Goal: Obtain resource: Download file/media

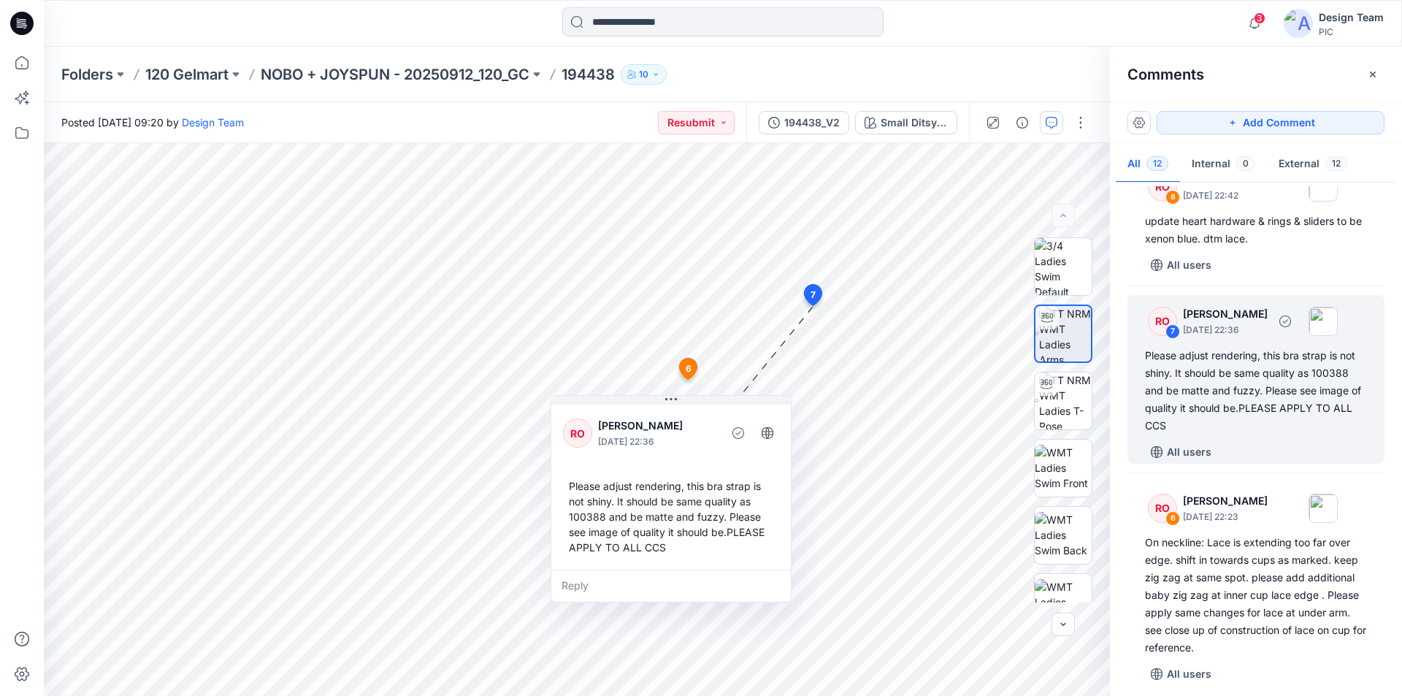
scroll to position [657, 0]
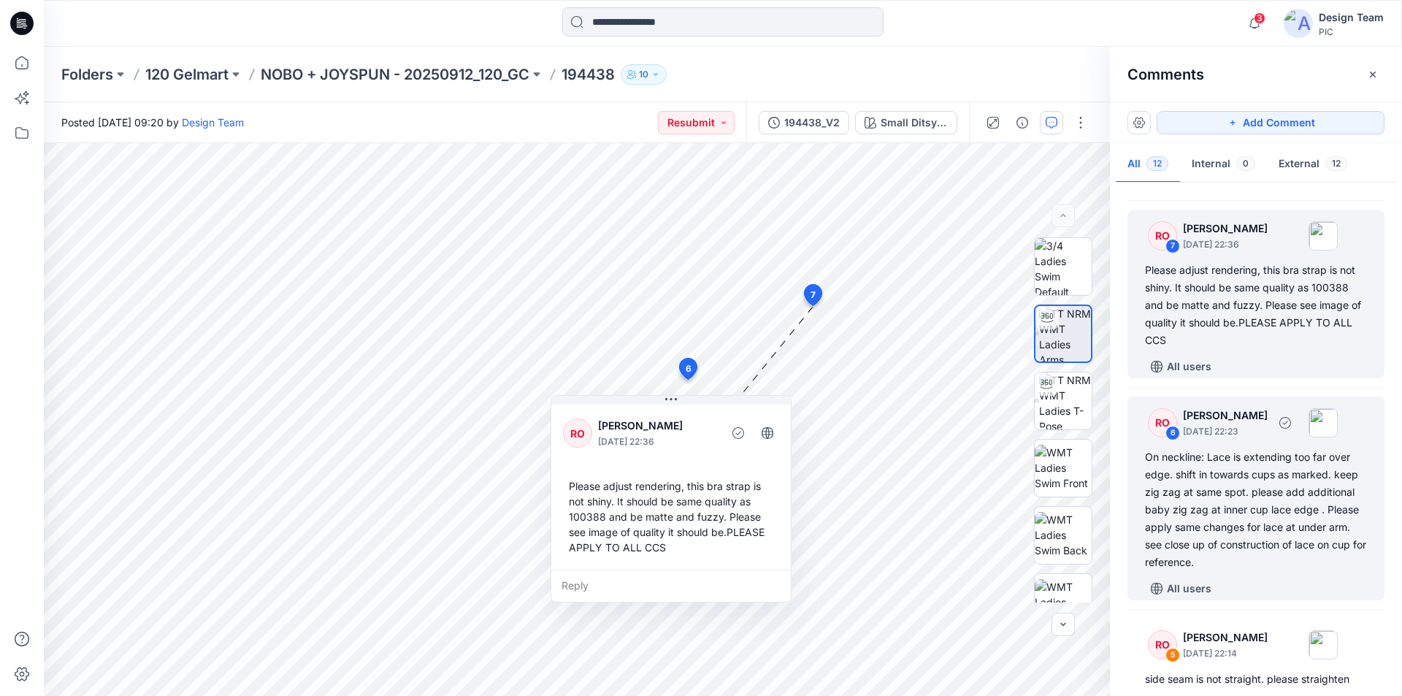
click at [1255, 488] on div "On neckline: Lace is extending too far over edge. shift in towards cups as mark…" at bounding box center [1256, 509] width 222 height 123
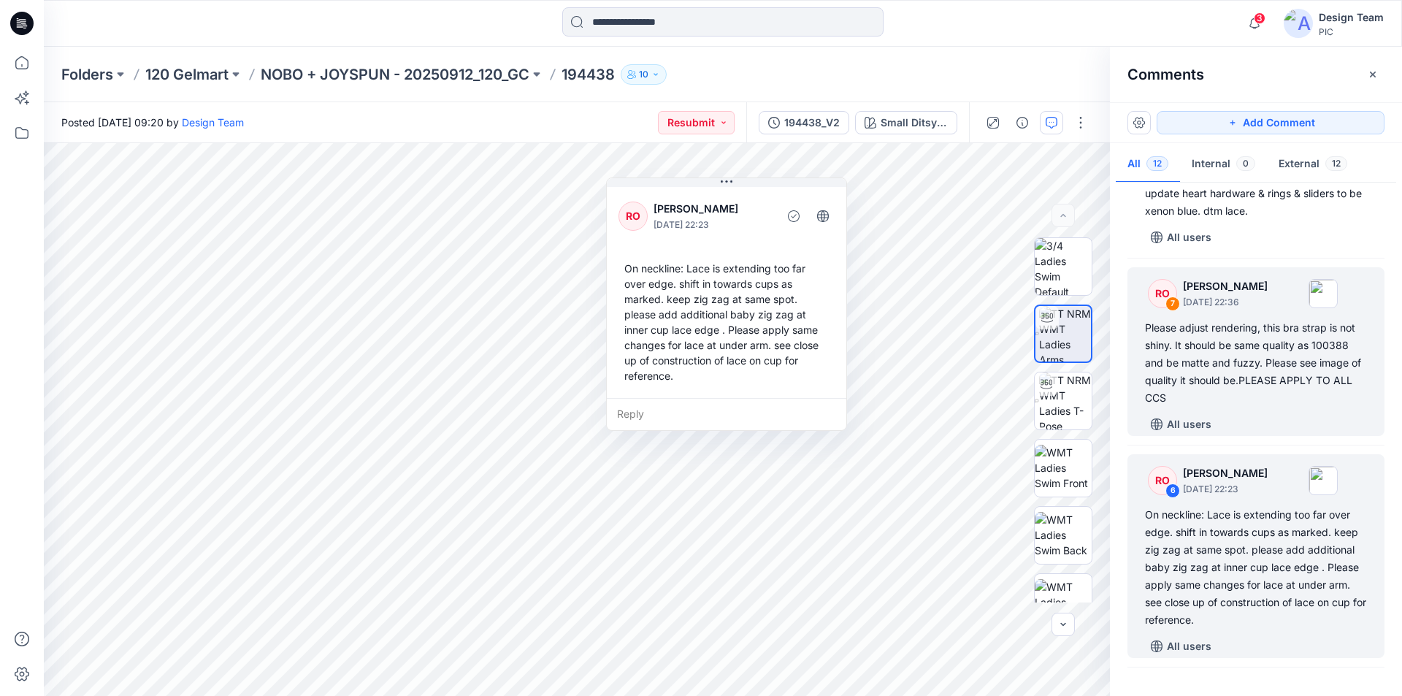
scroll to position [876, 0]
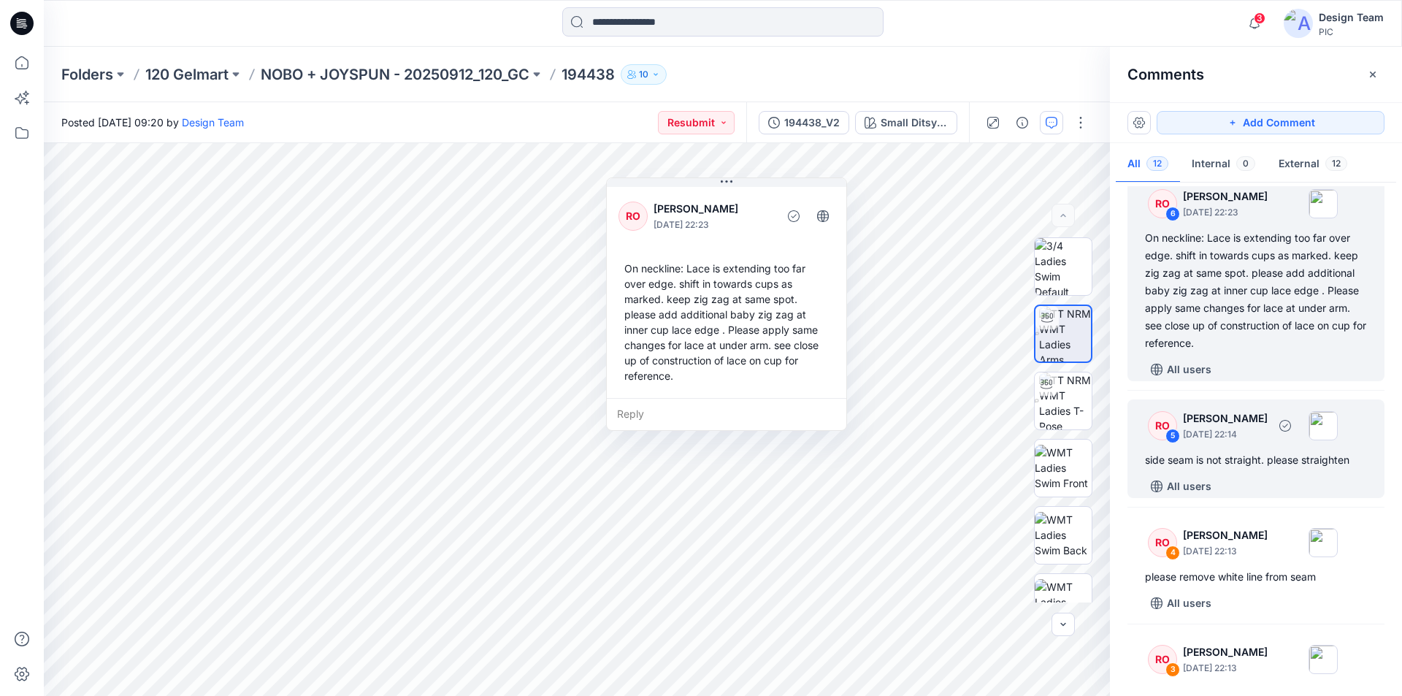
click at [1237, 427] on p "October 01, 2025 22:14" at bounding box center [1225, 434] width 85 height 15
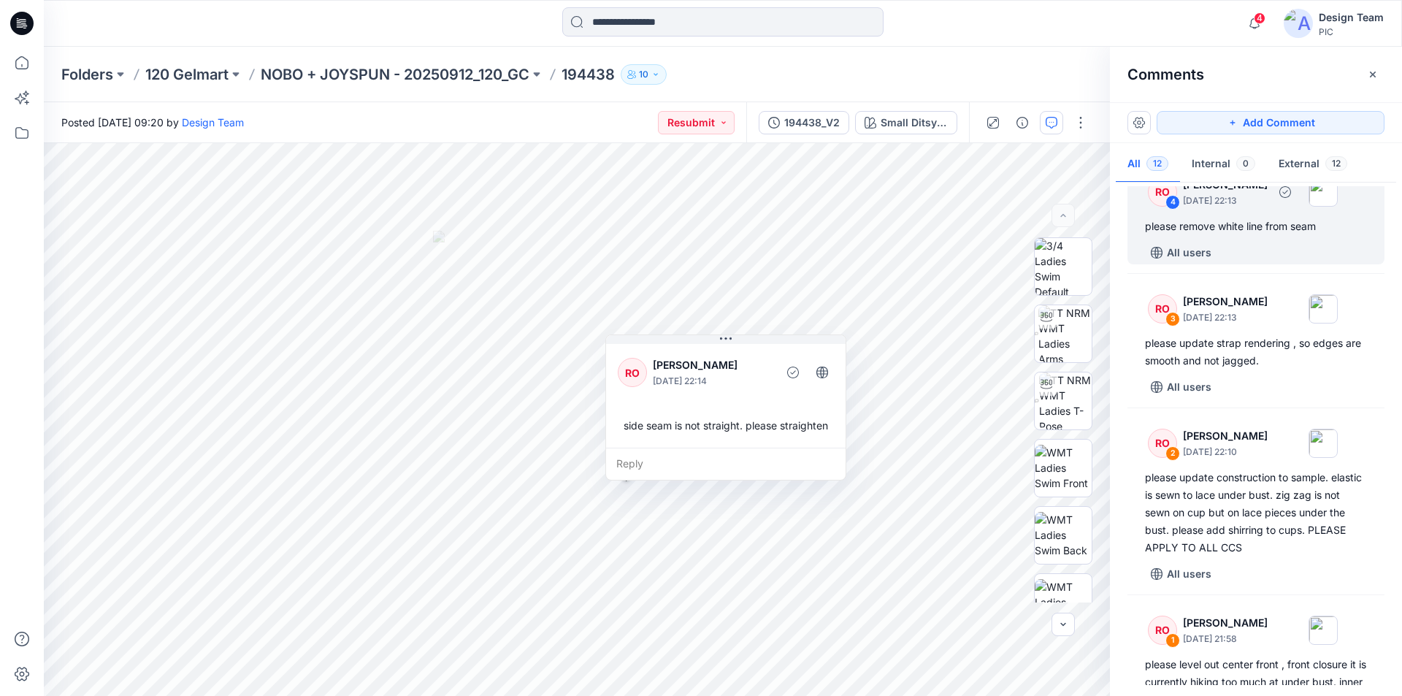
scroll to position [1236, 0]
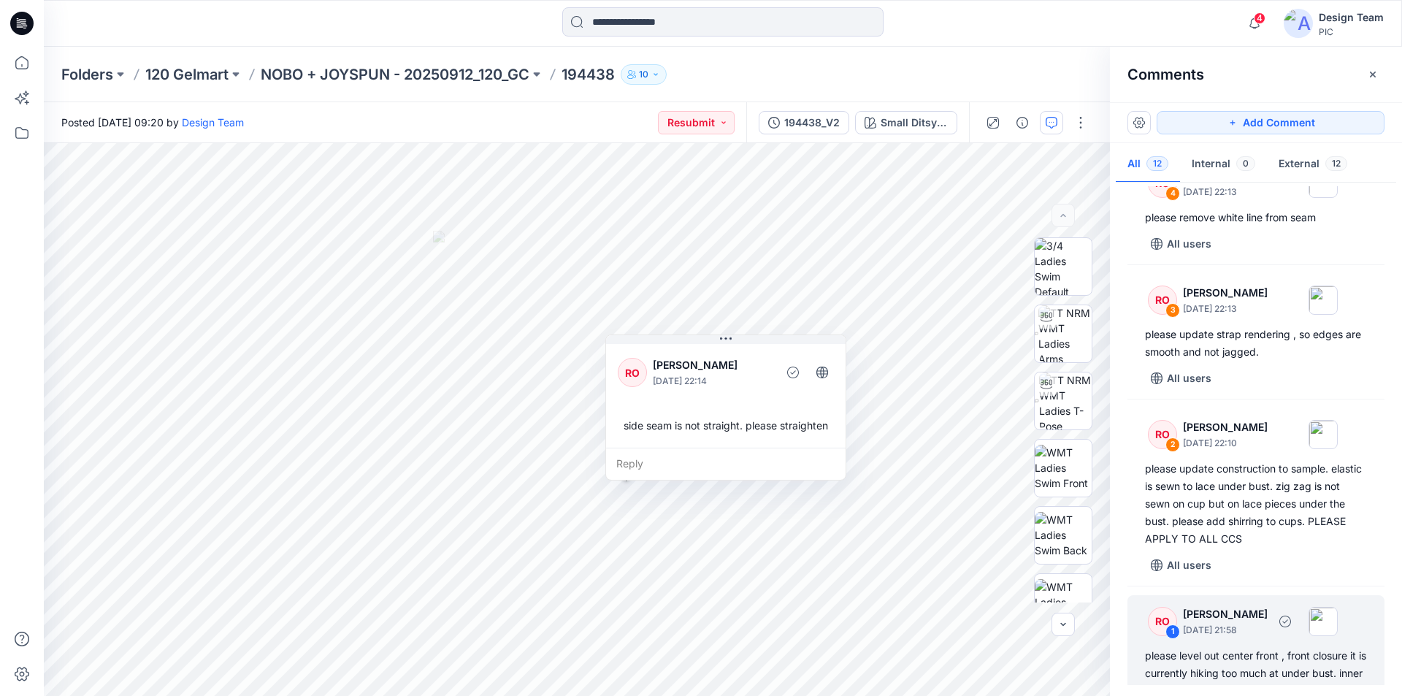
click at [1261, 647] on div "please level out center front , front closure it is currently hiking too much a…" at bounding box center [1256, 682] width 222 height 70
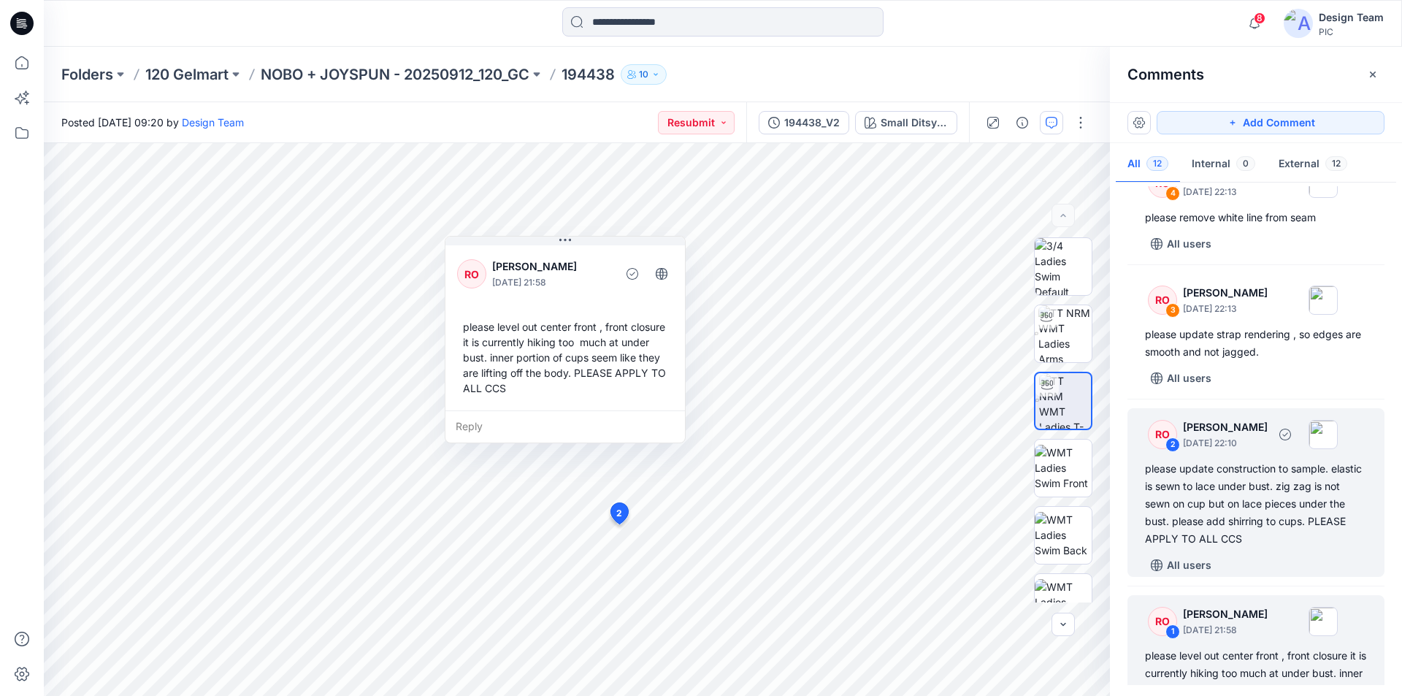
click at [1239, 460] on div "please update construction to sample. elastic is sewn to lace under bust. zig z…" at bounding box center [1256, 504] width 222 height 88
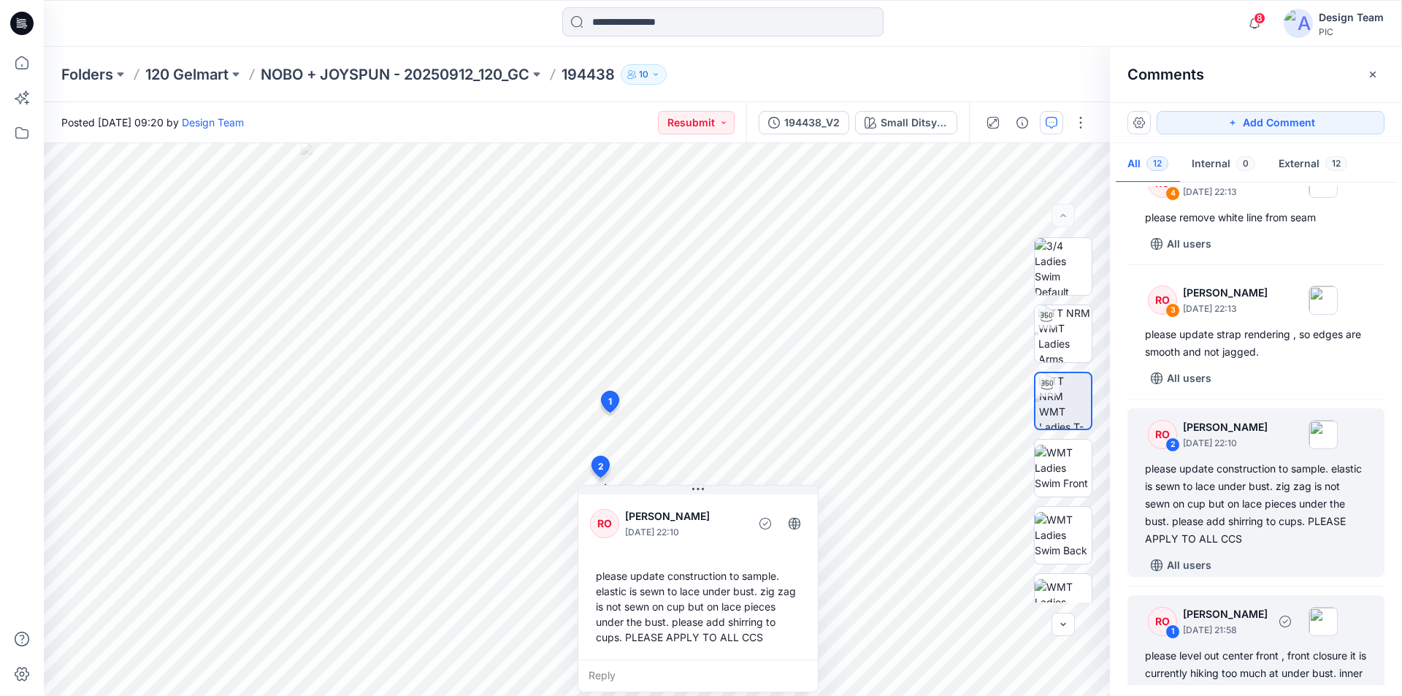
click at [1284, 647] on div "please level out center front , front closure it is currently hiking too much a…" at bounding box center [1256, 682] width 222 height 70
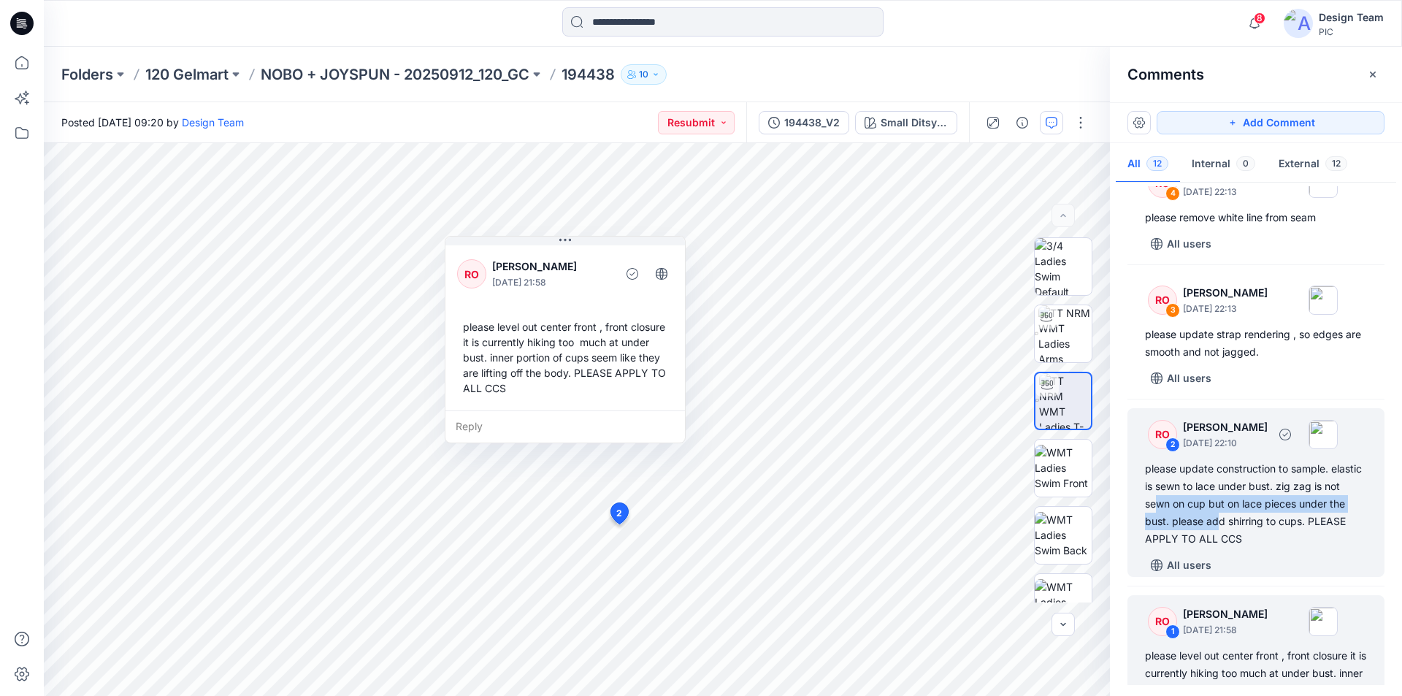
click at [1264, 460] on div "please update construction to sample. elastic is sewn to lace under bust. zig z…" at bounding box center [1256, 504] width 222 height 88
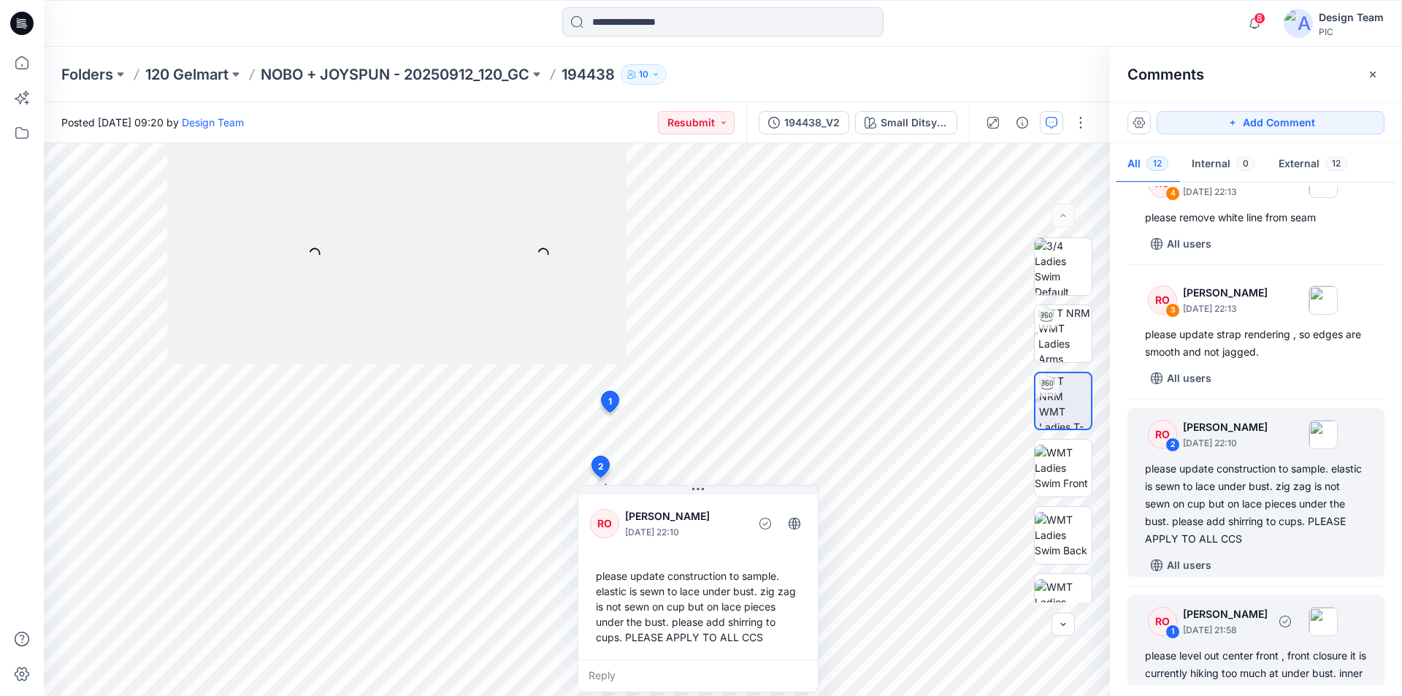
click at [1281, 647] on div "please level out center front , front closure it is currently hiking too much a…" at bounding box center [1256, 682] width 222 height 70
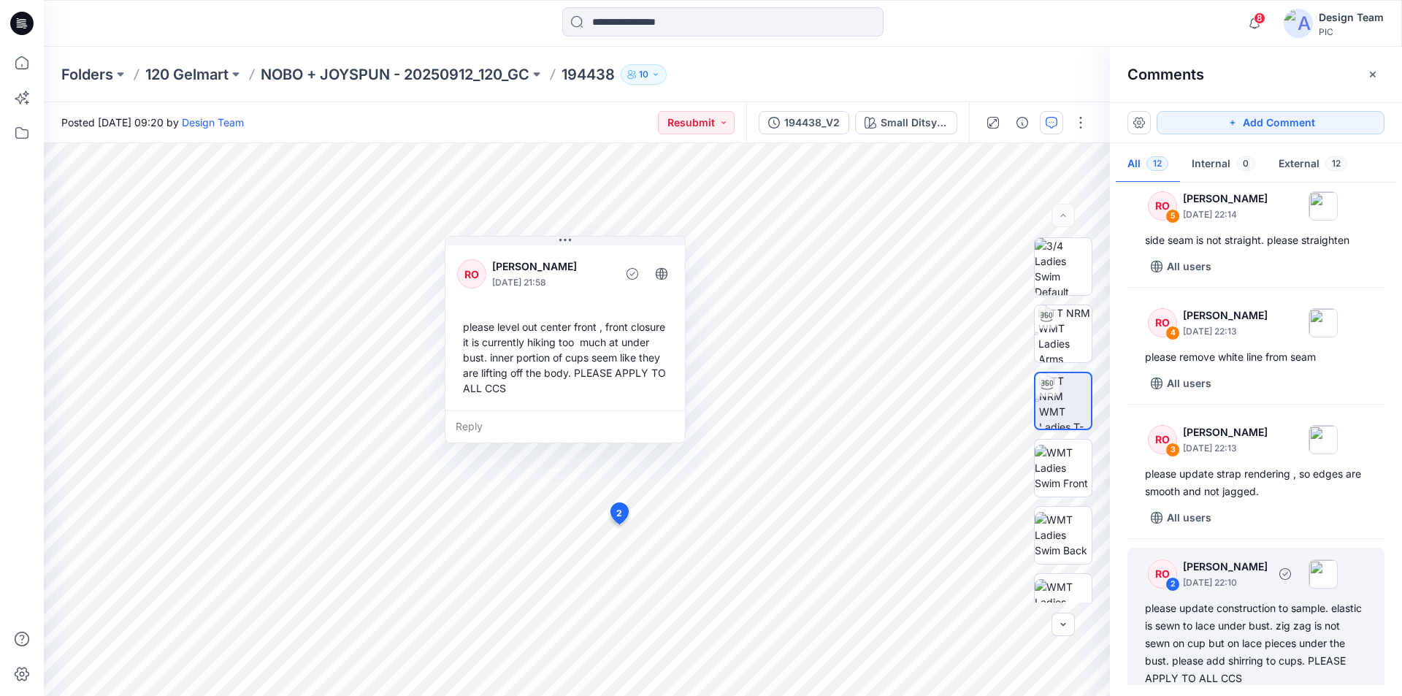
scroll to position [1090, 0]
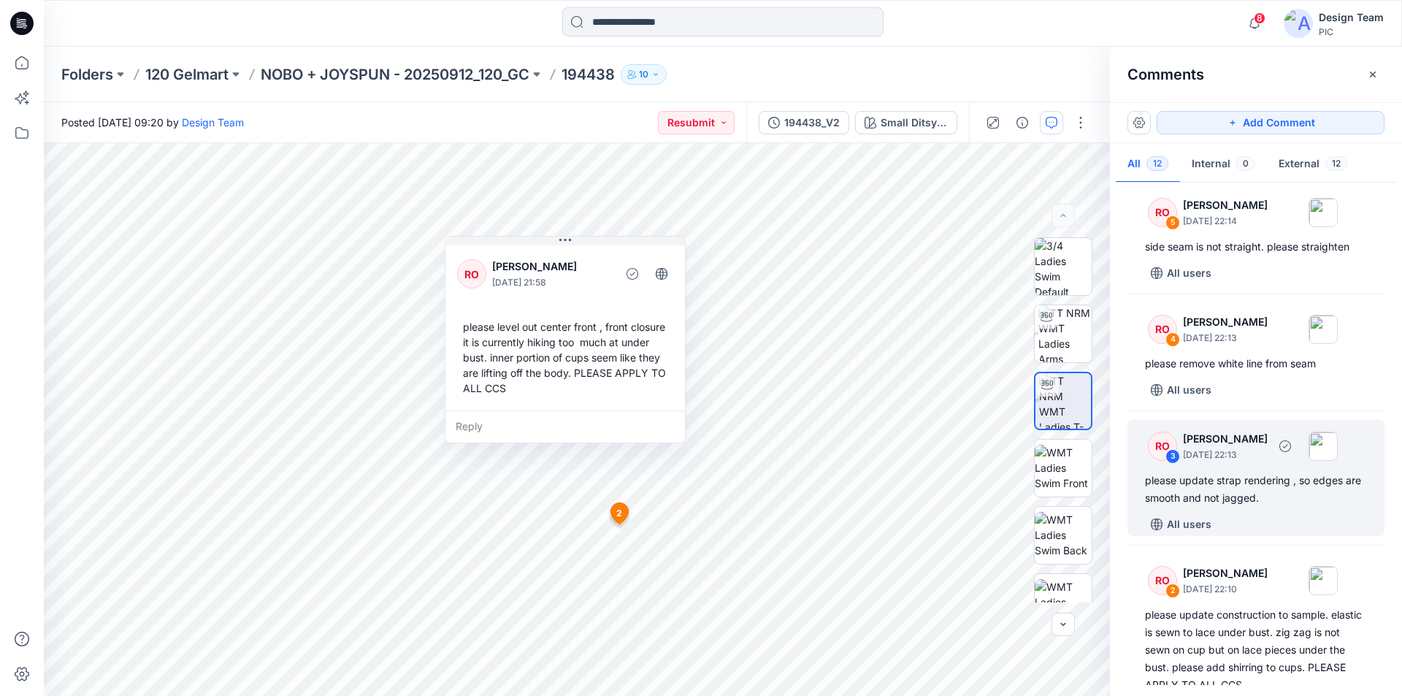
click at [1238, 472] on div "please update strap rendering , so edges are smooth and not jagged." at bounding box center [1256, 489] width 222 height 35
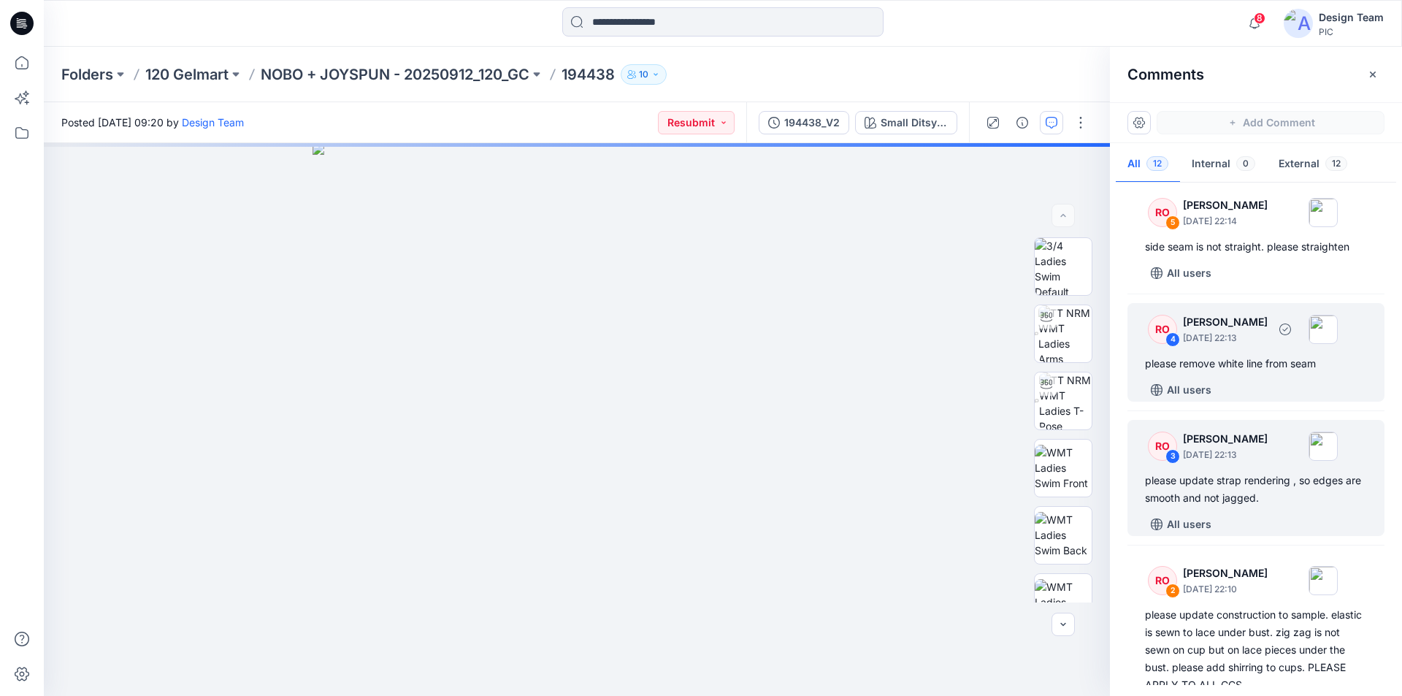
click at [1239, 355] on div "please remove white line from seam" at bounding box center [1256, 364] width 222 height 18
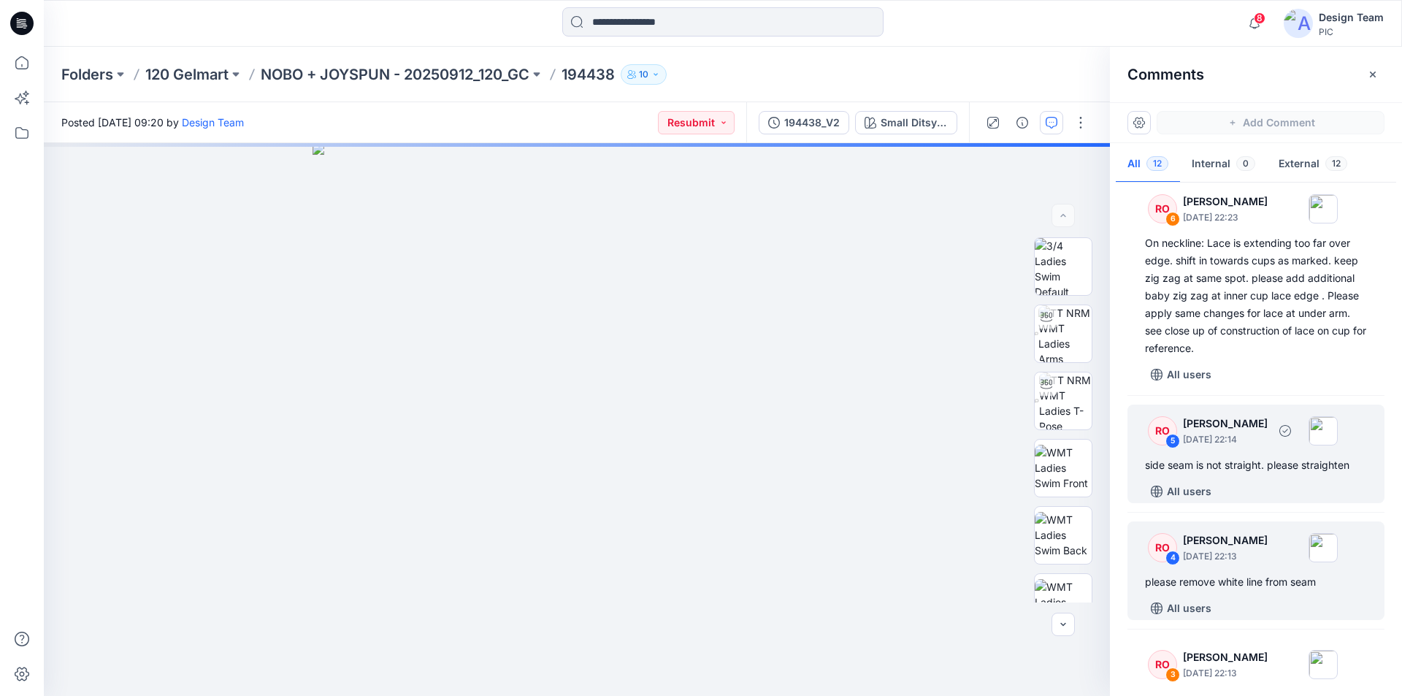
scroll to position [871, 0]
click at [1256, 457] on div "side seam is not straight. please straighten" at bounding box center [1256, 466] width 222 height 18
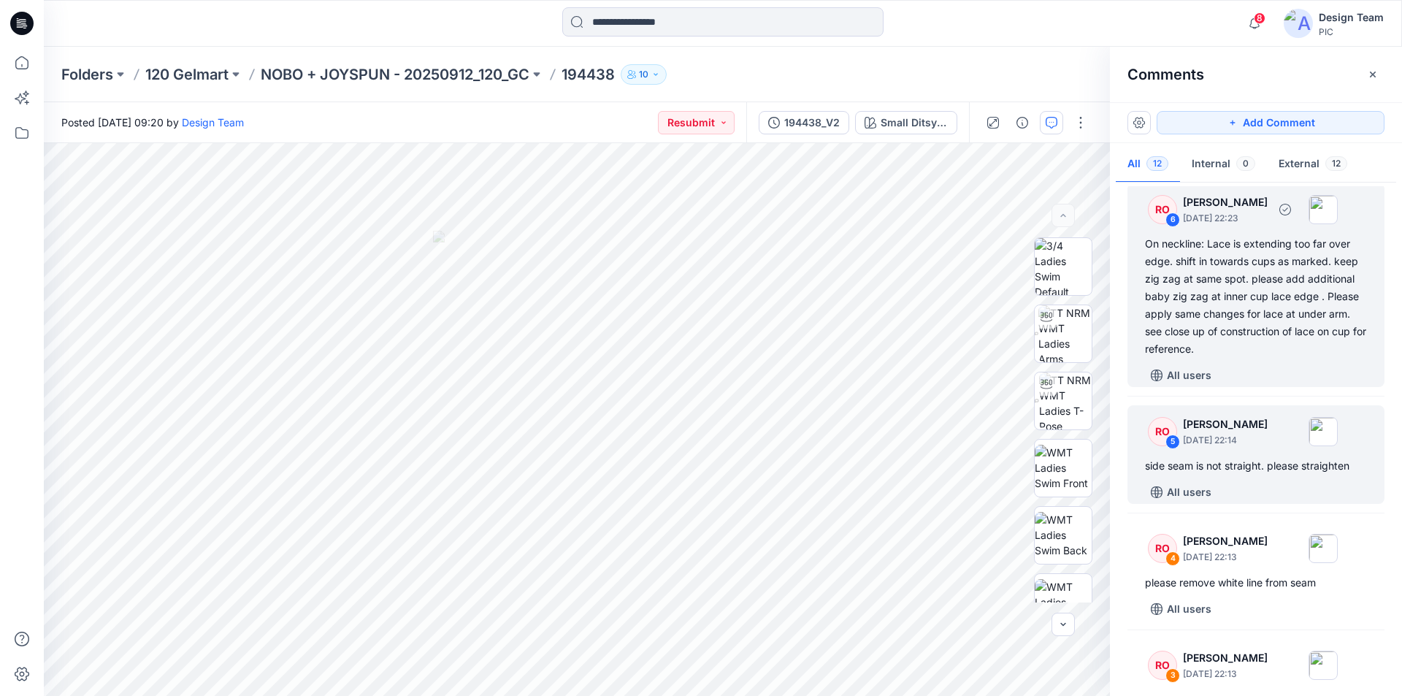
click at [1224, 255] on div "On neckline: Lace is extending too far over edge. shift in towards cups as mark…" at bounding box center [1256, 296] width 222 height 123
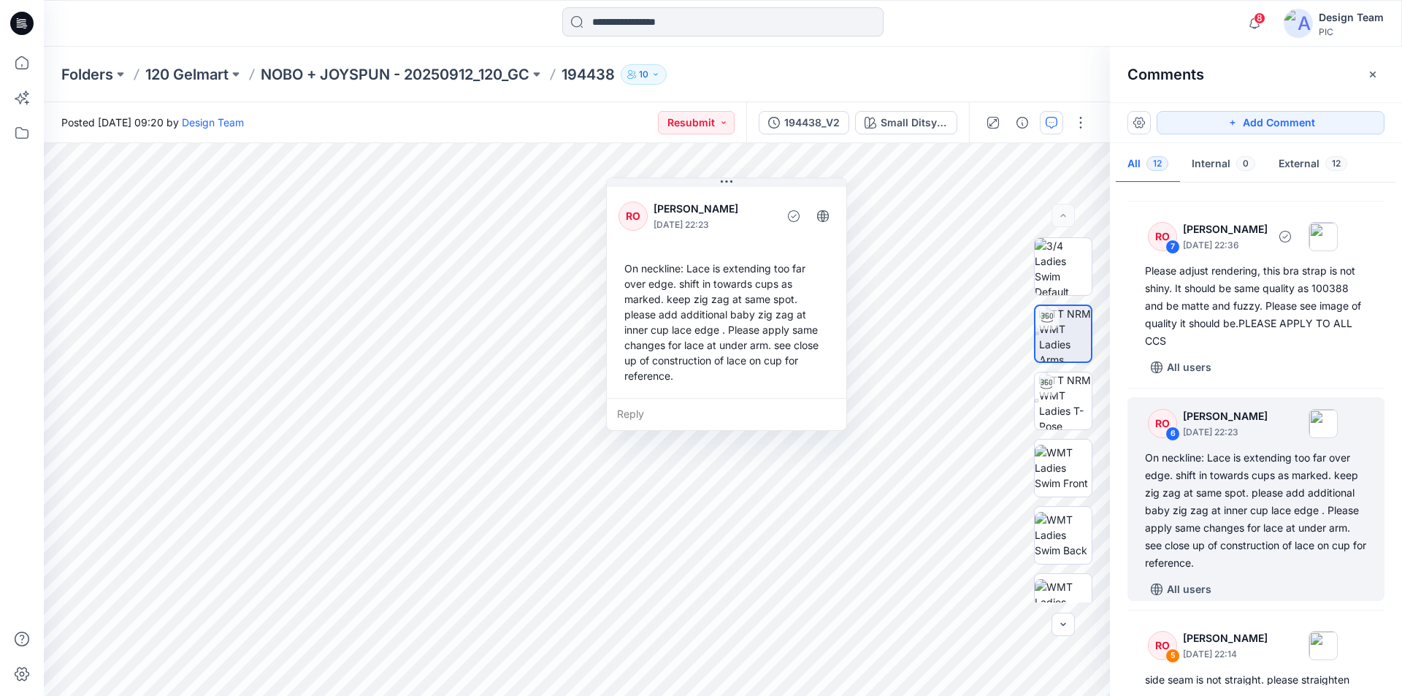
scroll to position [657, 0]
click at [1245, 457] on div "On neckline: Lace is extending too far over edge. shift in towards cups as mark…" at bounding box center [1256, 509] width 222 height 123
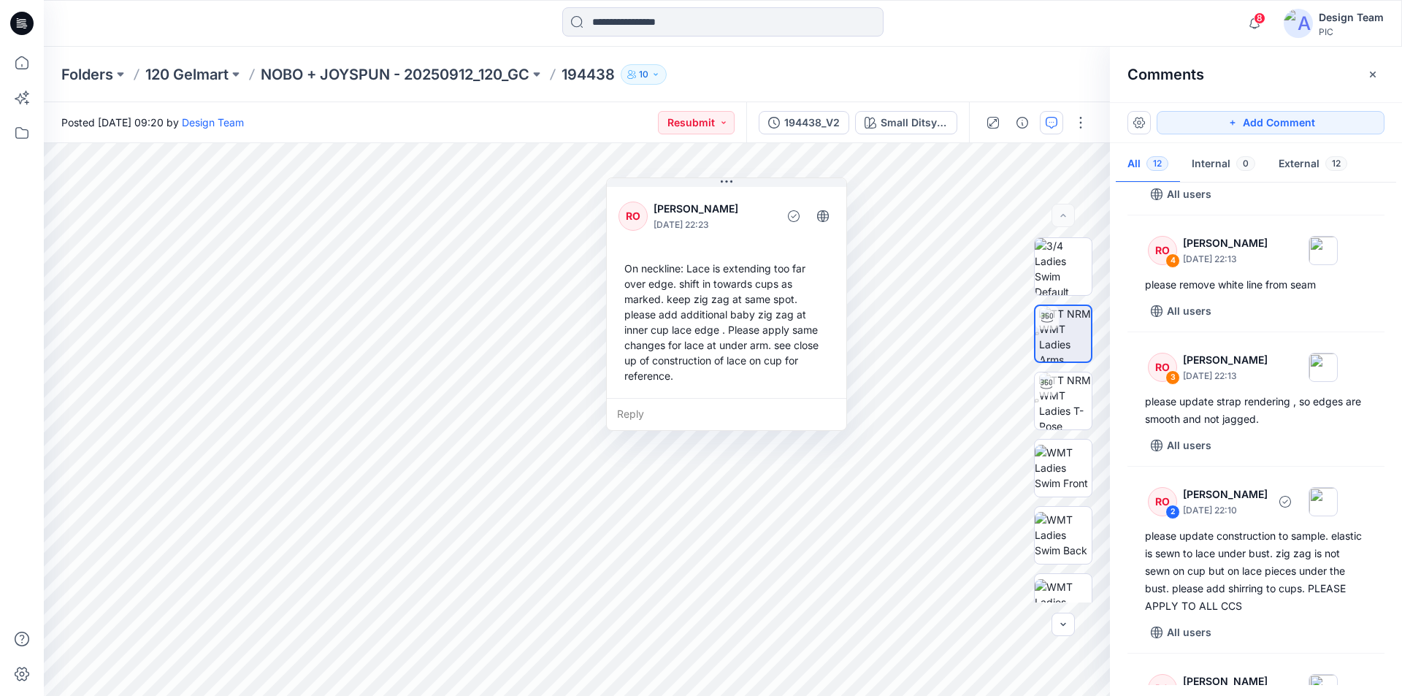
scroll to position [1236, 0]
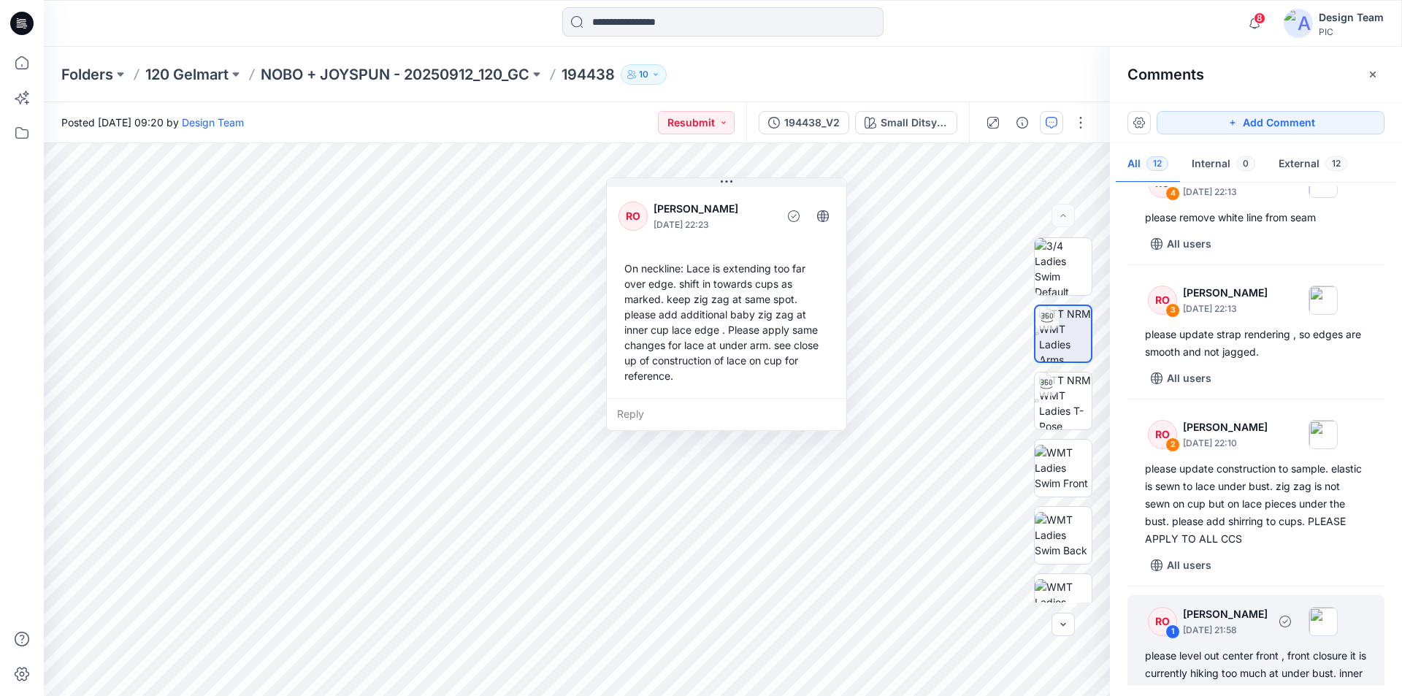
click at [1206, 647] on div "please level out center front , front closure it is currently hiking too much a…" at bounding box center [1256, 682] width 222 height 70
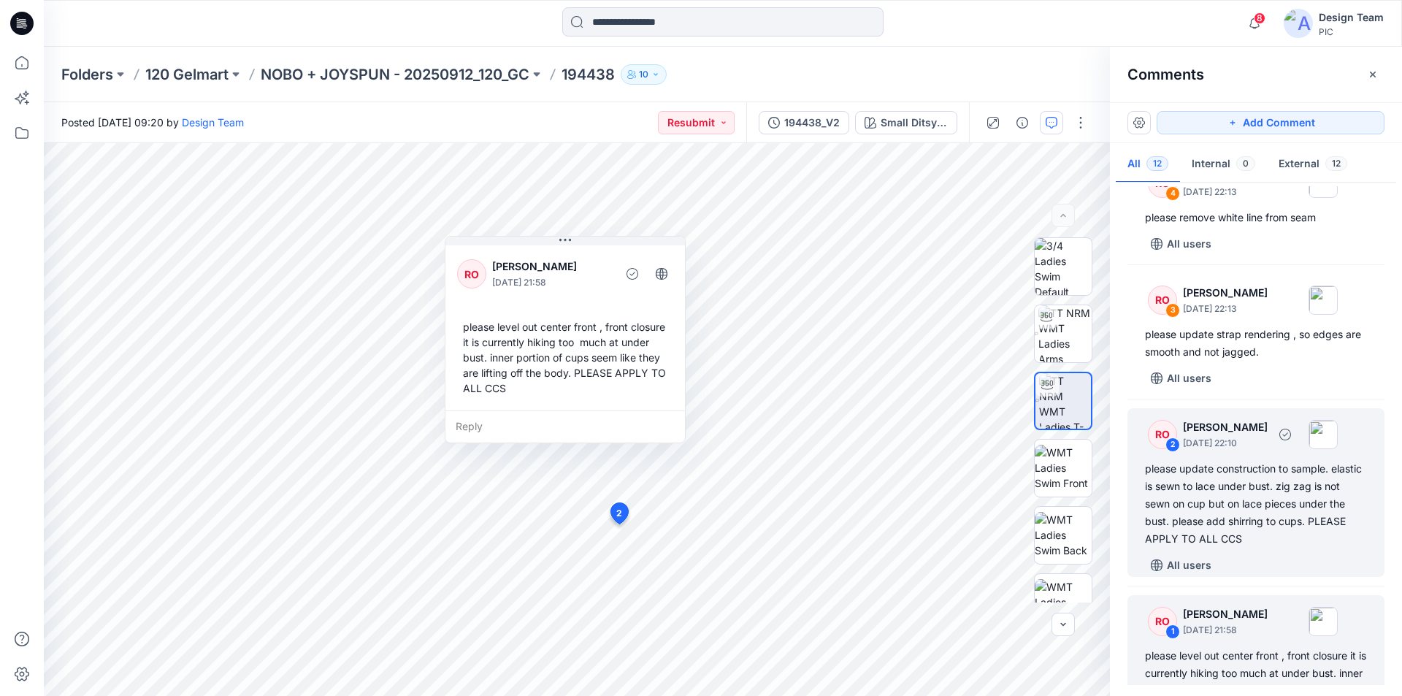
click at [1228, 460] on div "please update construction to sample. elastic is sewn to lace under bust. zig z…" at bounding box center [1256, 504] width 222 height 88
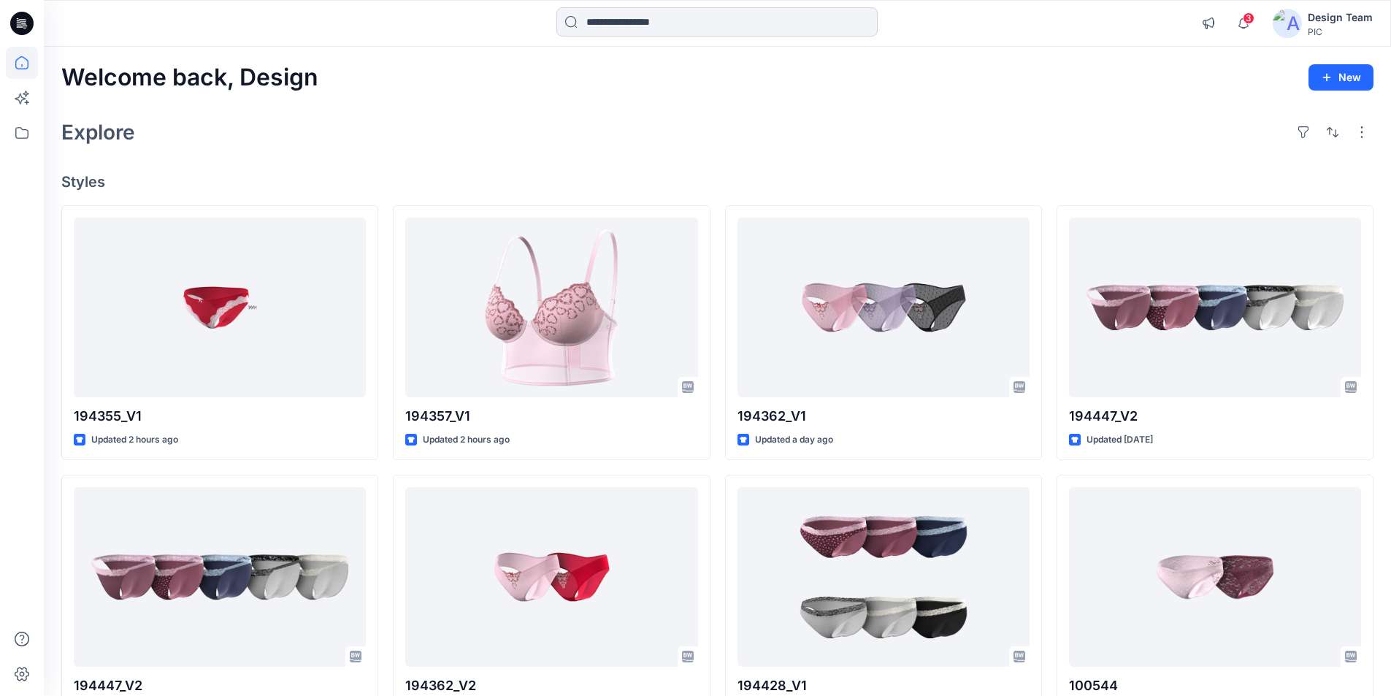
click at [655, 26] on input at bounding box center [717, 21] width 321 height 29
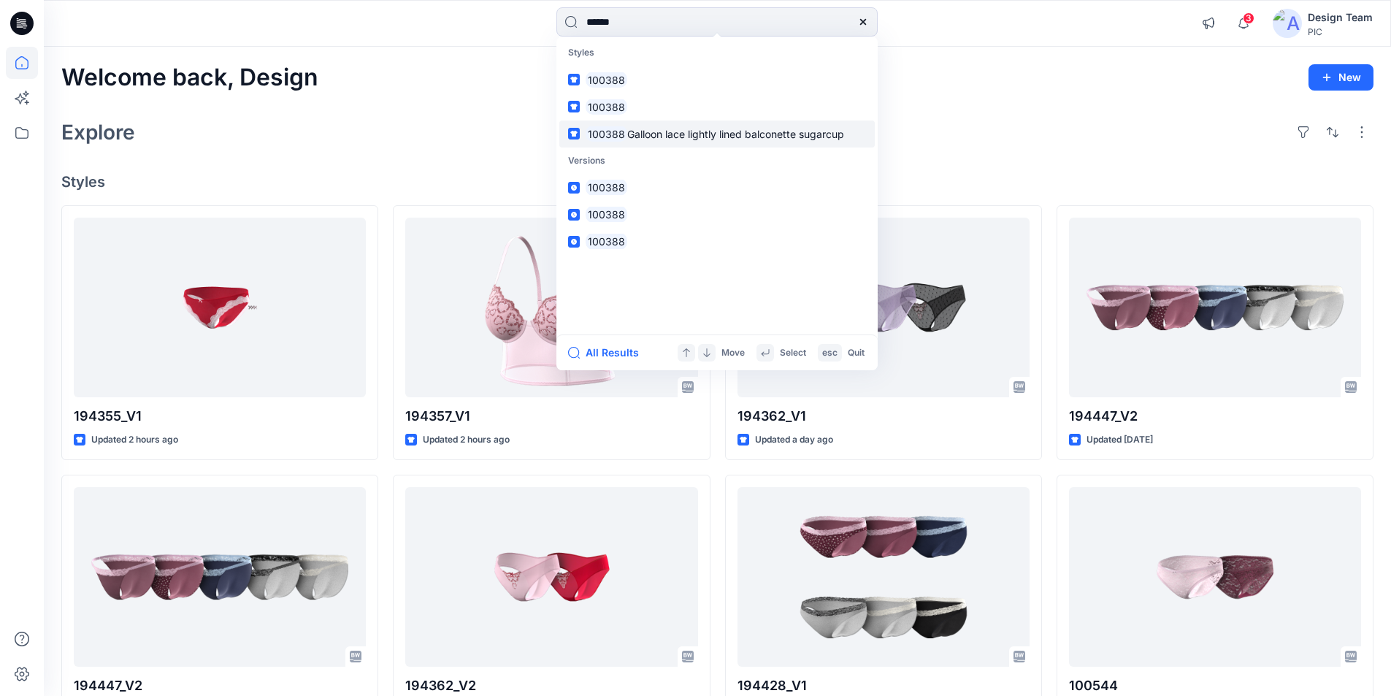
type input "******"
click at [605, 126] on mark "100388" at bounding box center [607, 134] width 42 height 17
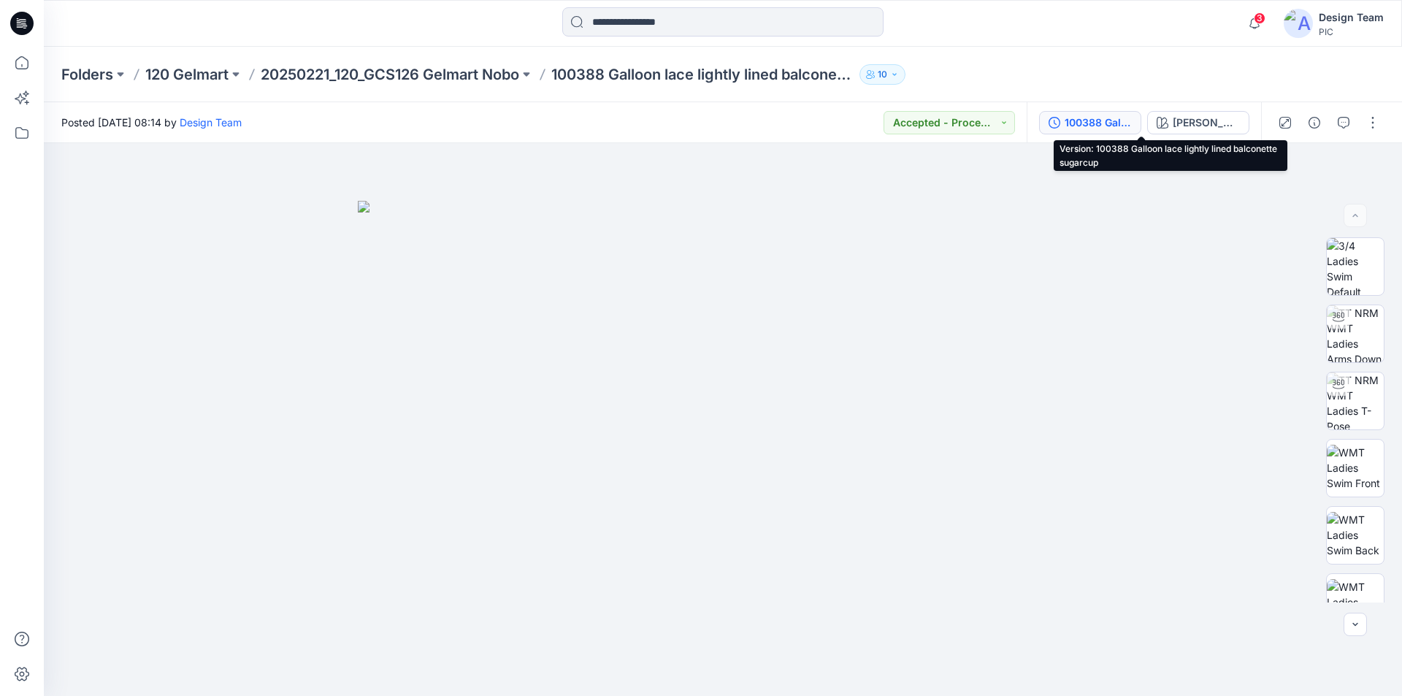
click at [1132, 115] on div "100388 Galloon lace lightly lined balconette sugarcup" at bounding box center [1098, 123] width 67 height 16
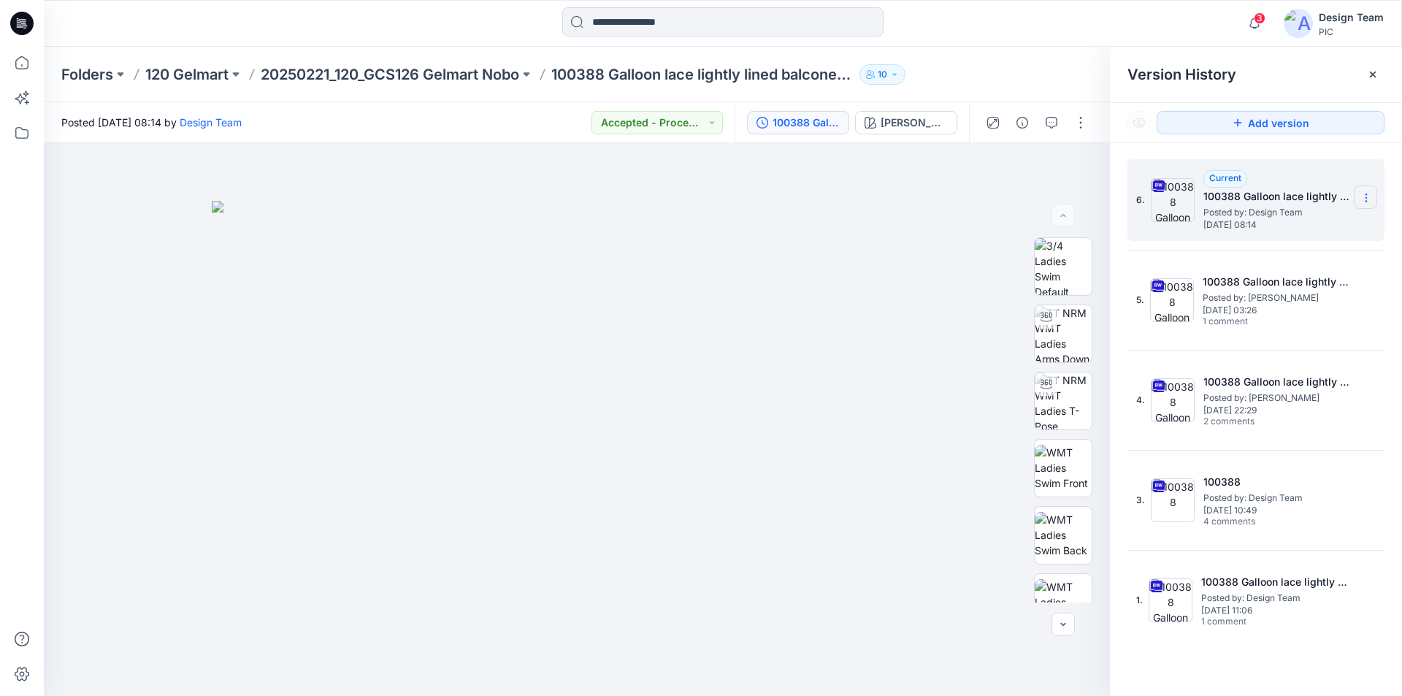
click at [1364, 197] on icon at bounding box center [1367, 198] width 12 height 12
click at [1325, 226] on span "Download Source BW File" at bounding box center [1292, 227] width 123 height 18
click at [1371, 70] on icon at bounding box center [1373, 75] width 12 height 12
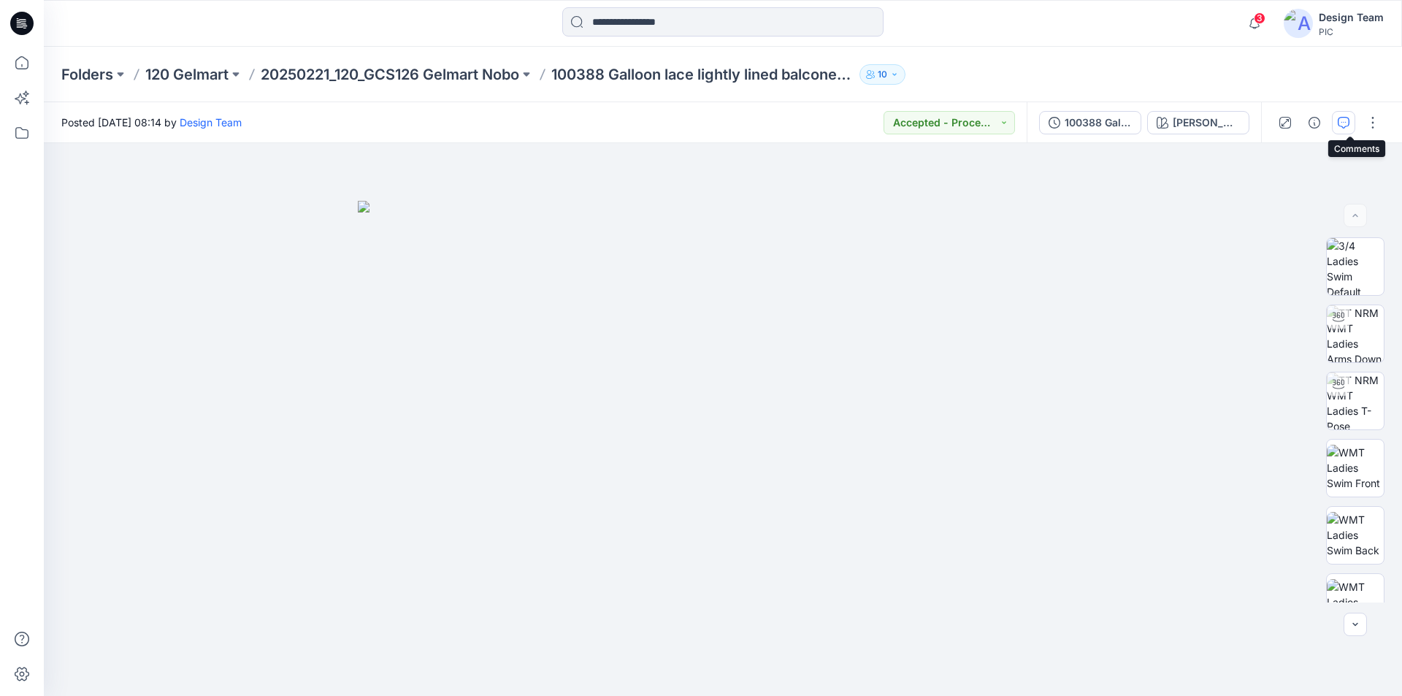
click at [1347, 122] on icon "button" at bounding box center [1344, 121] width 5 height 1
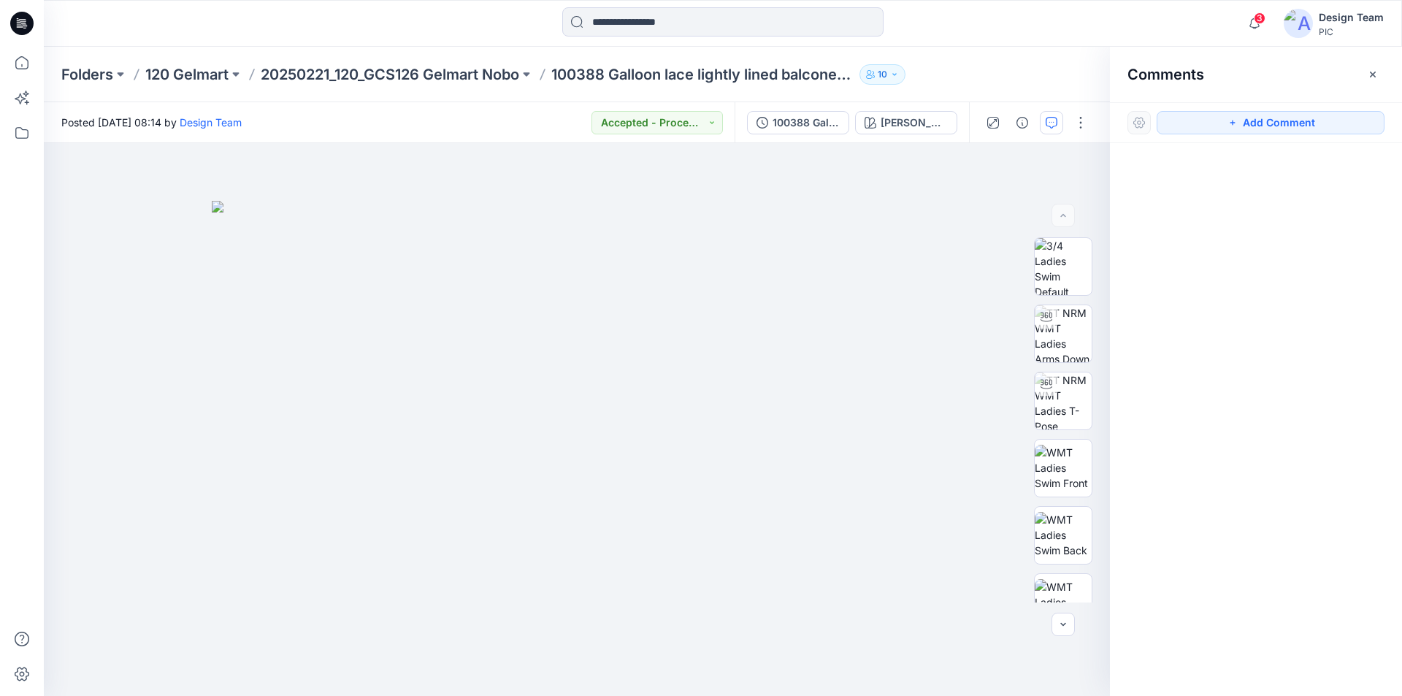
click at [20, 26] on icon at bounding box center [21, 23] width 23 height 23
